Goal: Task Accomplishment & Management: Use online tool/utility

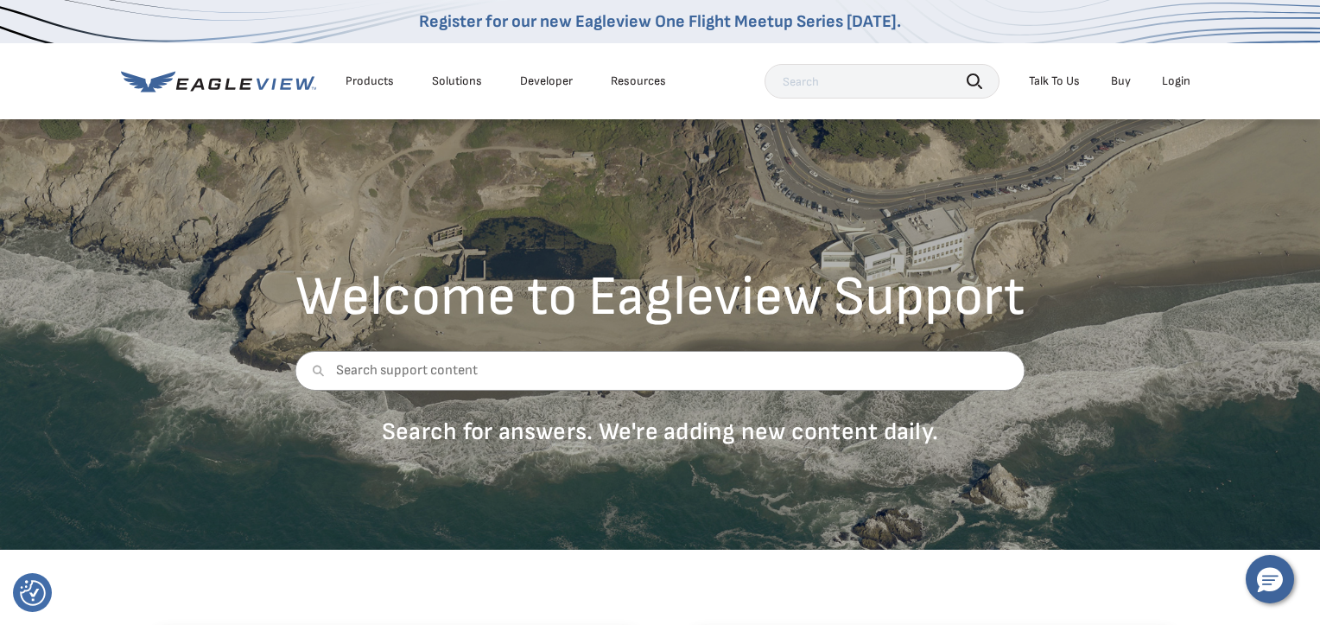
click at [976, 79] on icon "button" at bounding box center [975, 81] width 16 height 16
click at [974, 77] on icon "button" at bounding box center [975, 81] width 16 height 16
click at [972, 77] on icon "button" at bounding box center [975, 81] width 16 height 16
click at [829, 86] on input "text" at bounding box center [882, 81] width 235 height 35
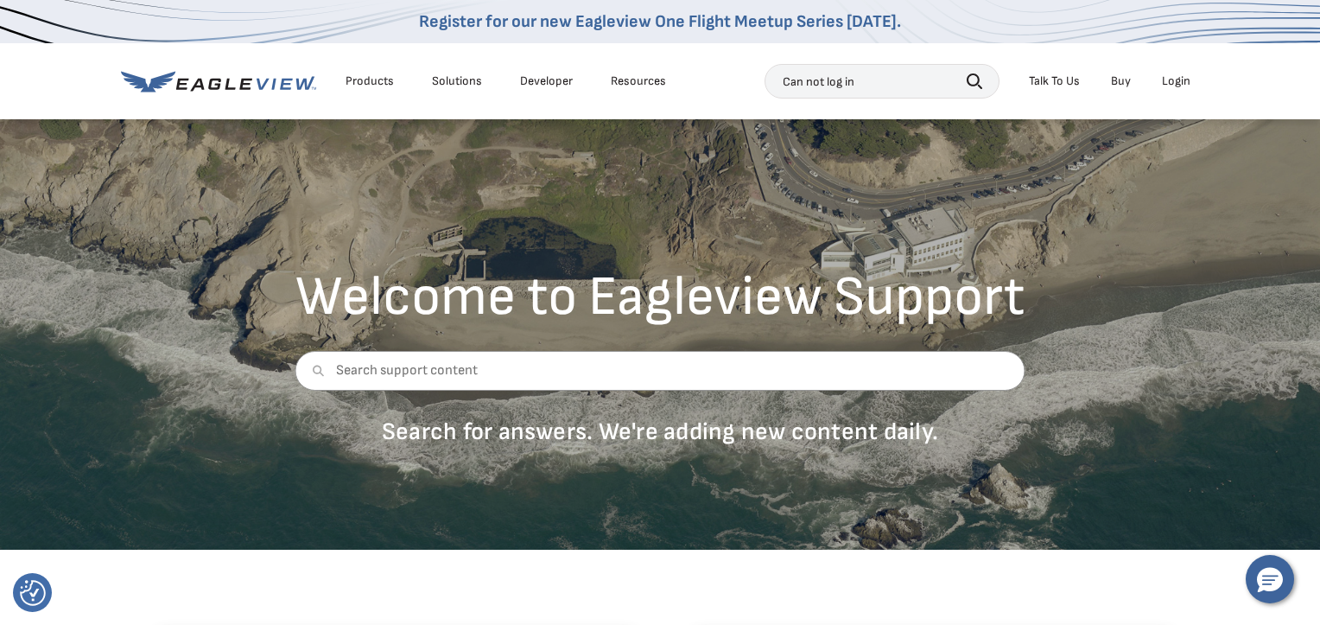
type input "Can not log in"
click at [974, 78] on icon "button" at bounding box center [975, 81] width 16 height 16
click at [1173, 81] on div "Login" at bounding box center [1176, 81] width 29 height 16
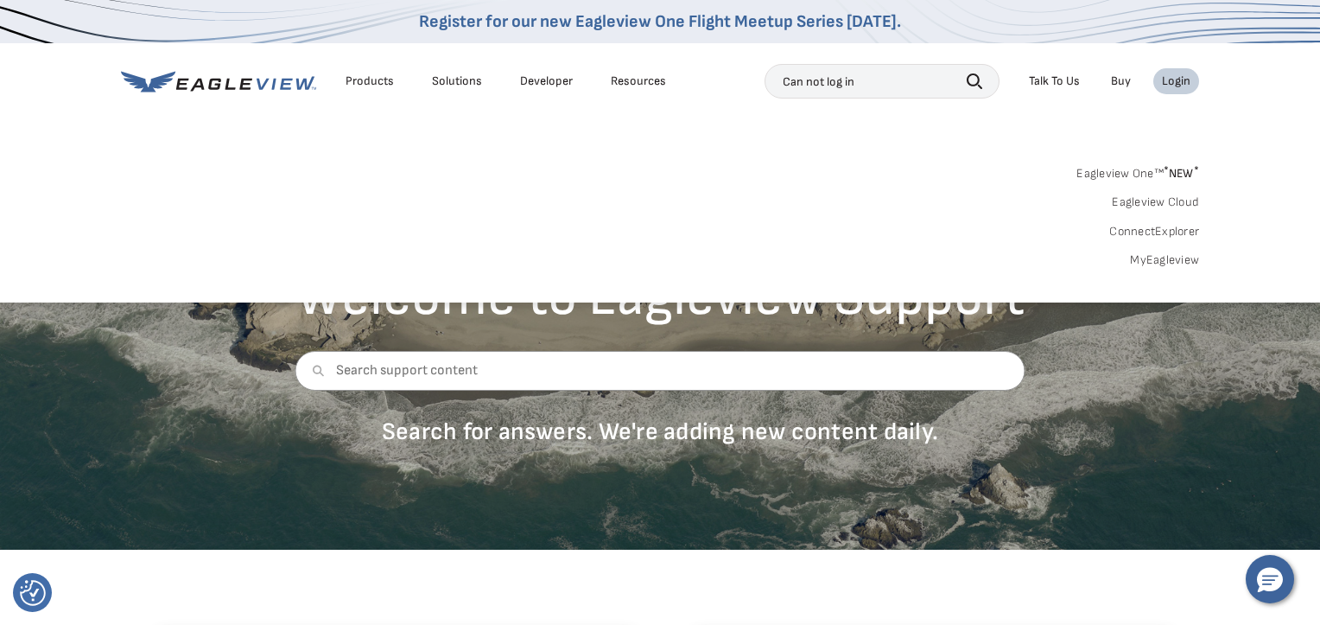
click at [1173, 82] on div "Login" at bounding box center [1176, 81] width 29 height 16
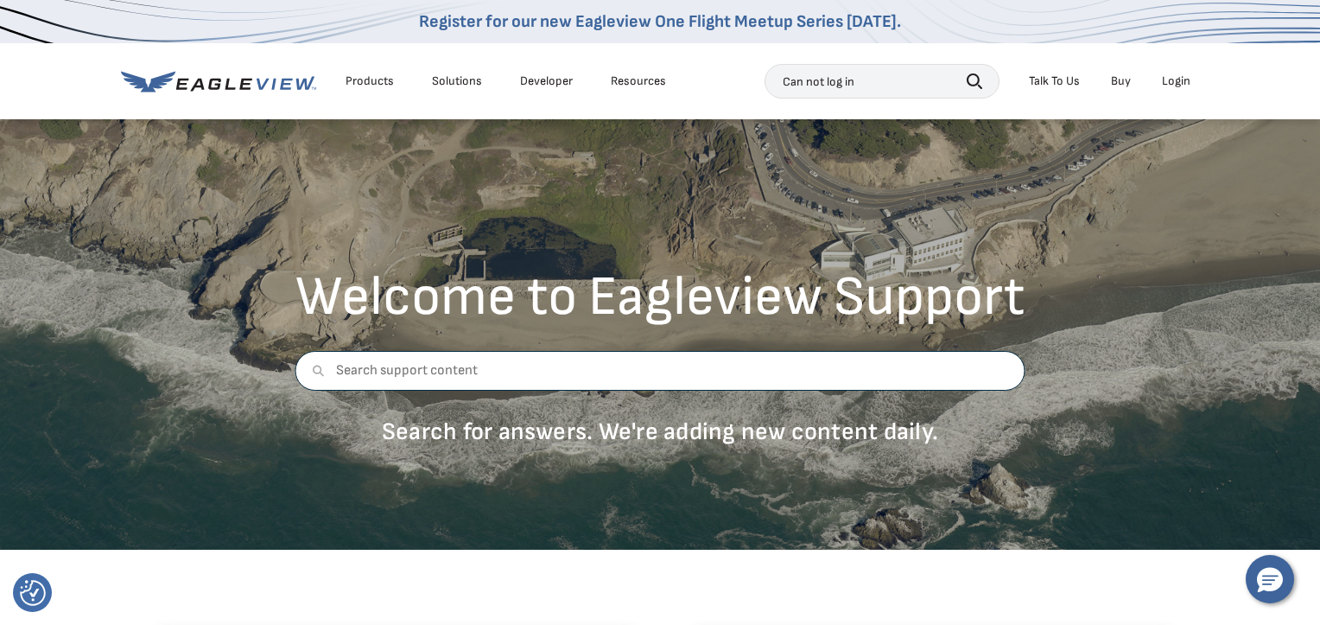
click at [342, 378] on input "text" at bounding box center [660, 371] width 730 height 40
type input "log in"
click at [312, 373] on link at bounding box center [315, 371] width 40 height 40
click at [318, 375] on icon at bounding box center [319, 371] width 12 height 12
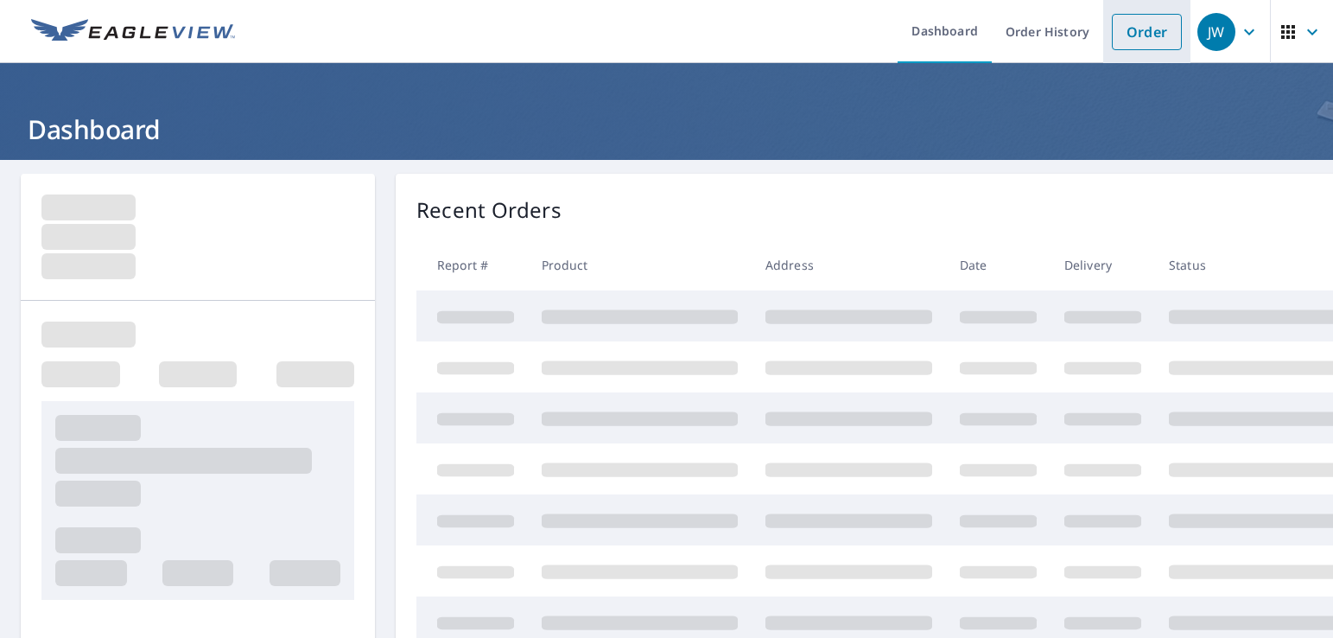
click at [1121, 30] on link "Order" at bounding box center [1147, 32] width 70 height 36
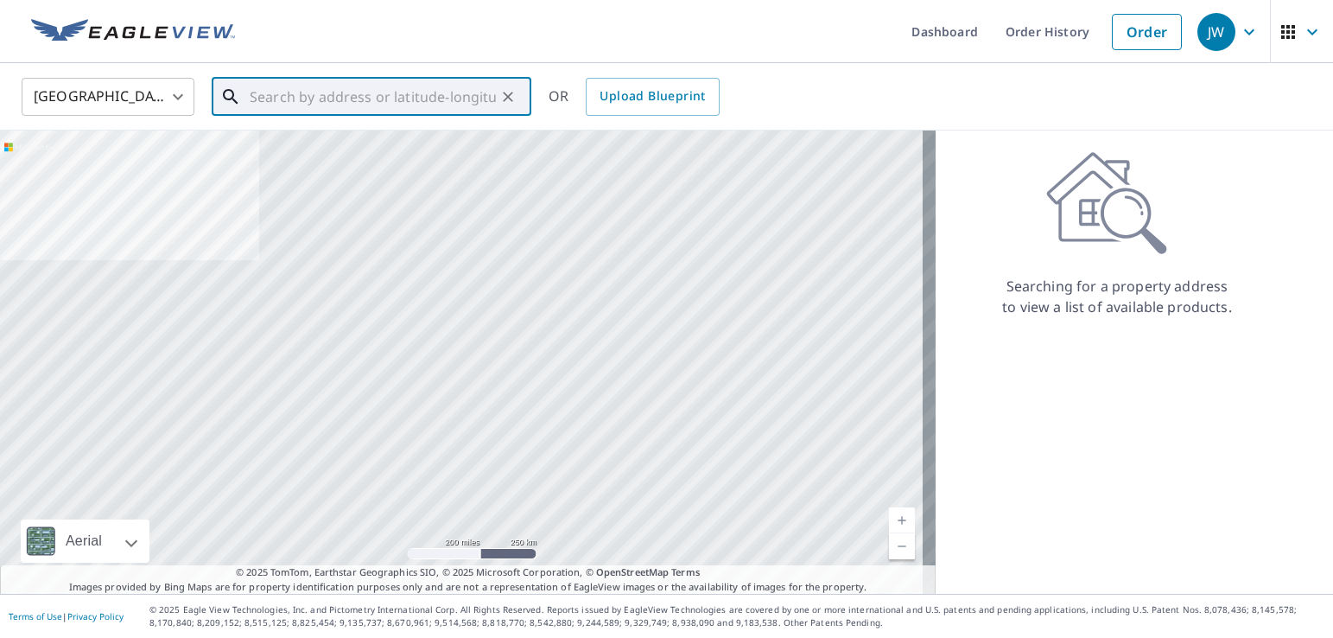
click at [268, 96] on input "text" at bounding box center [373, 97] width 246 height 48
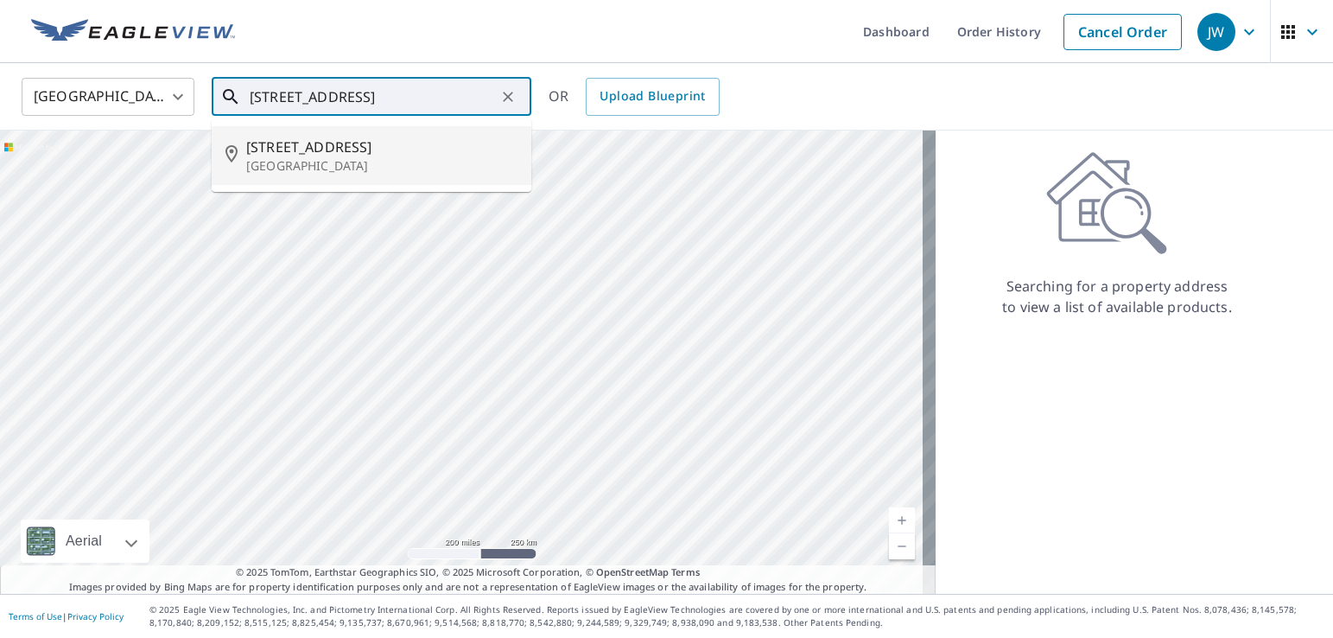
click at [232, 156] on icon at bounding box center [236, 155] width 21 height 21
type input "[STREET_ADDRESS]"
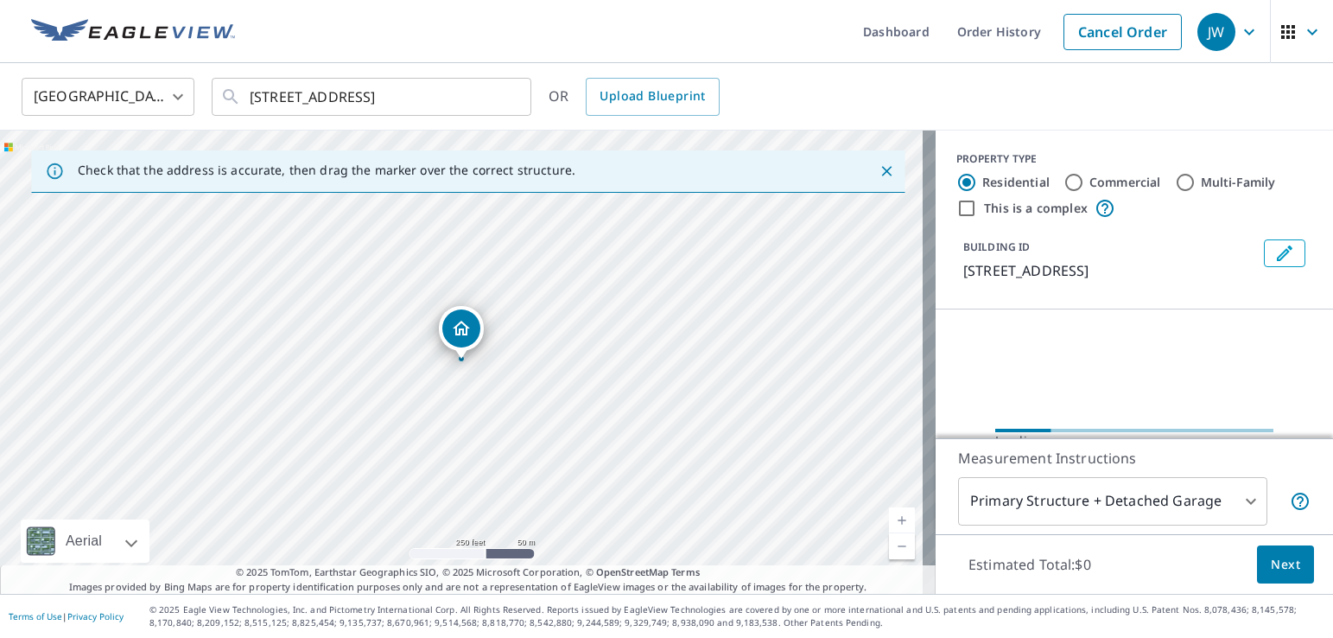
click at [886, 175] on div "Check that the address is accurate, then drag the marker over the correct struc…" at bounding box center [468, 171] width 874 height 42
click at [878, 170] on icon "Close" at bounding box center [886, 170] width 17 height 17
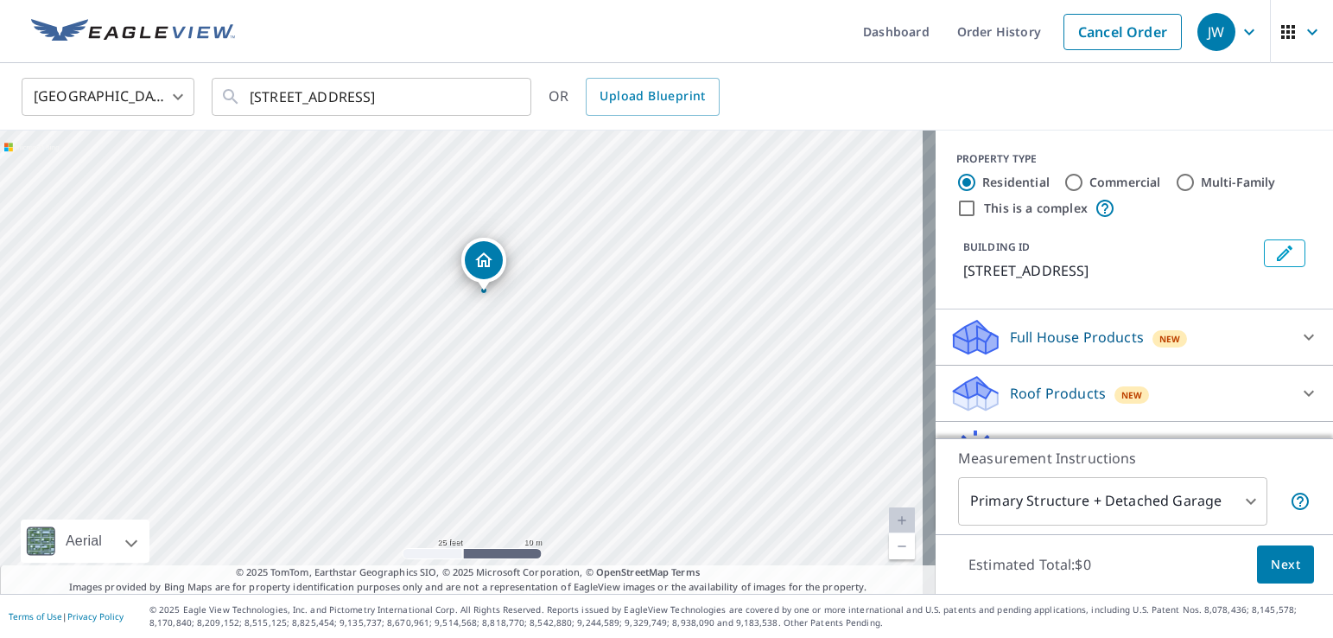
drag, startPoint x: 321, startPoint y: 302, endPoint x: 646, endPoint y: 365, distance: 330.8
click at [646, 365] on div "[STREET_ADDRESS]" at bounding box center [468, 361] width 936 height 463
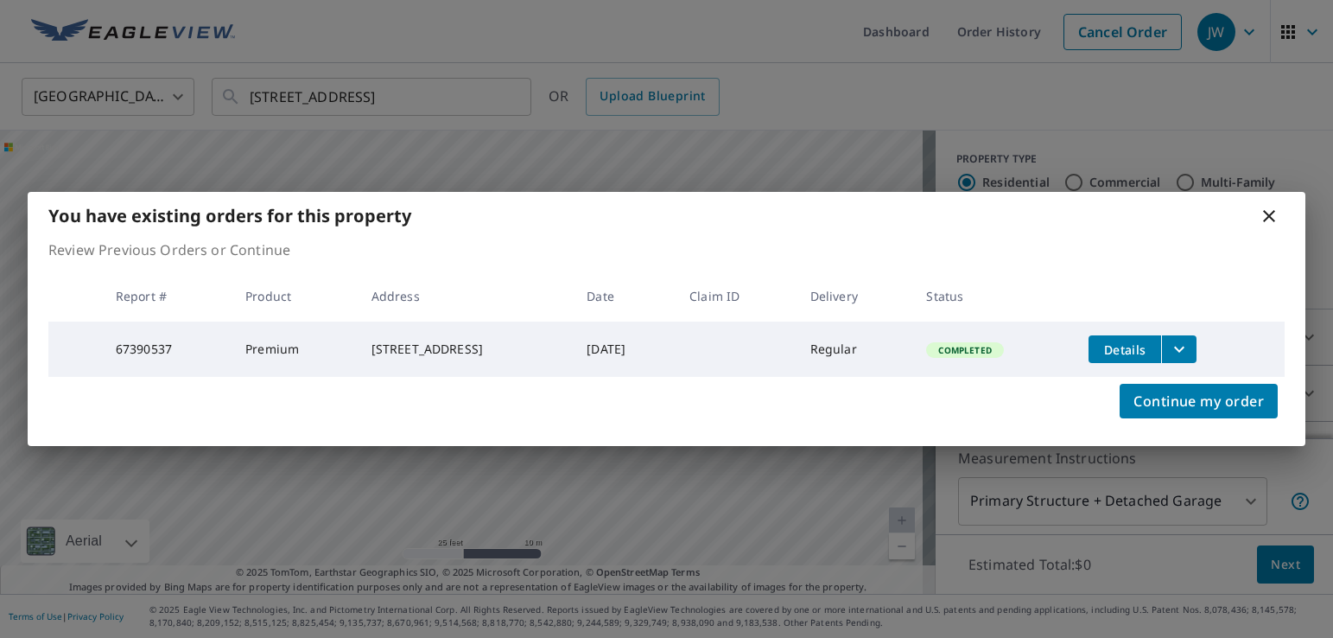
click at [802, 492] on div "You have existing orders for this property Review Previous Orders or Continue R…" at bounding box center [666, 319] width 1333 height 638
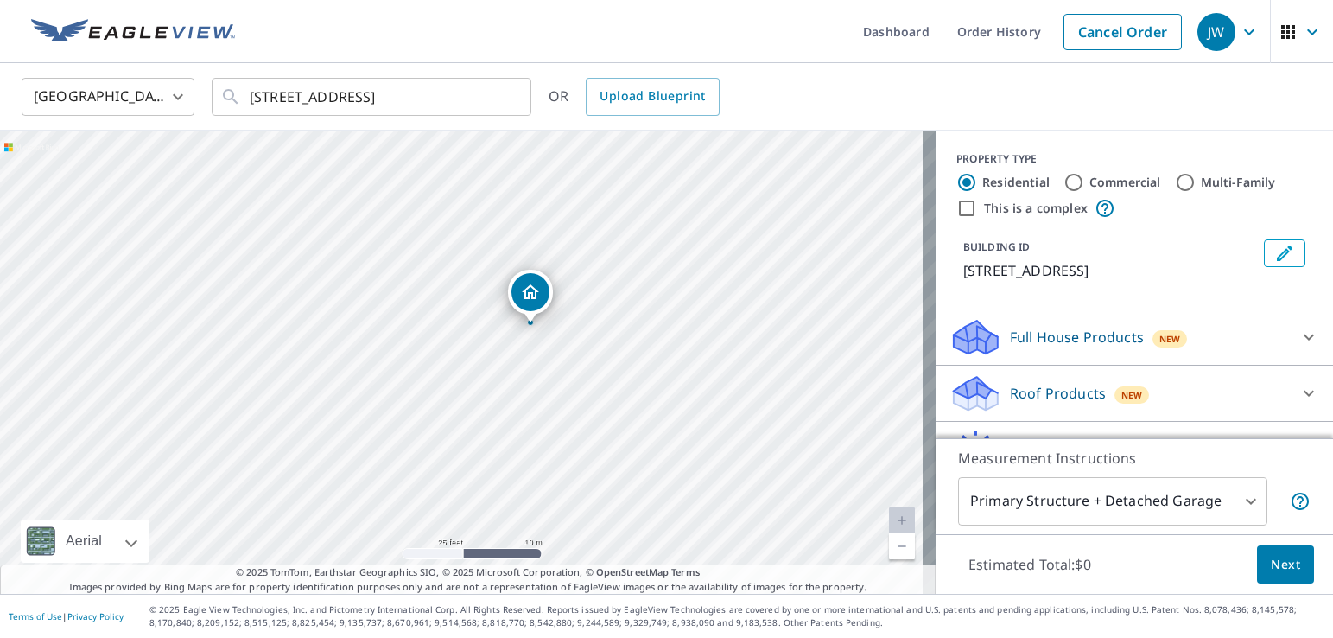
drag, startPoint x: 460, startPoint y: 325, endPoint x: 525, endPoint y: 290, distance: 74.2
